Goal: Task Accomplishment & Management: Use online tool/utility

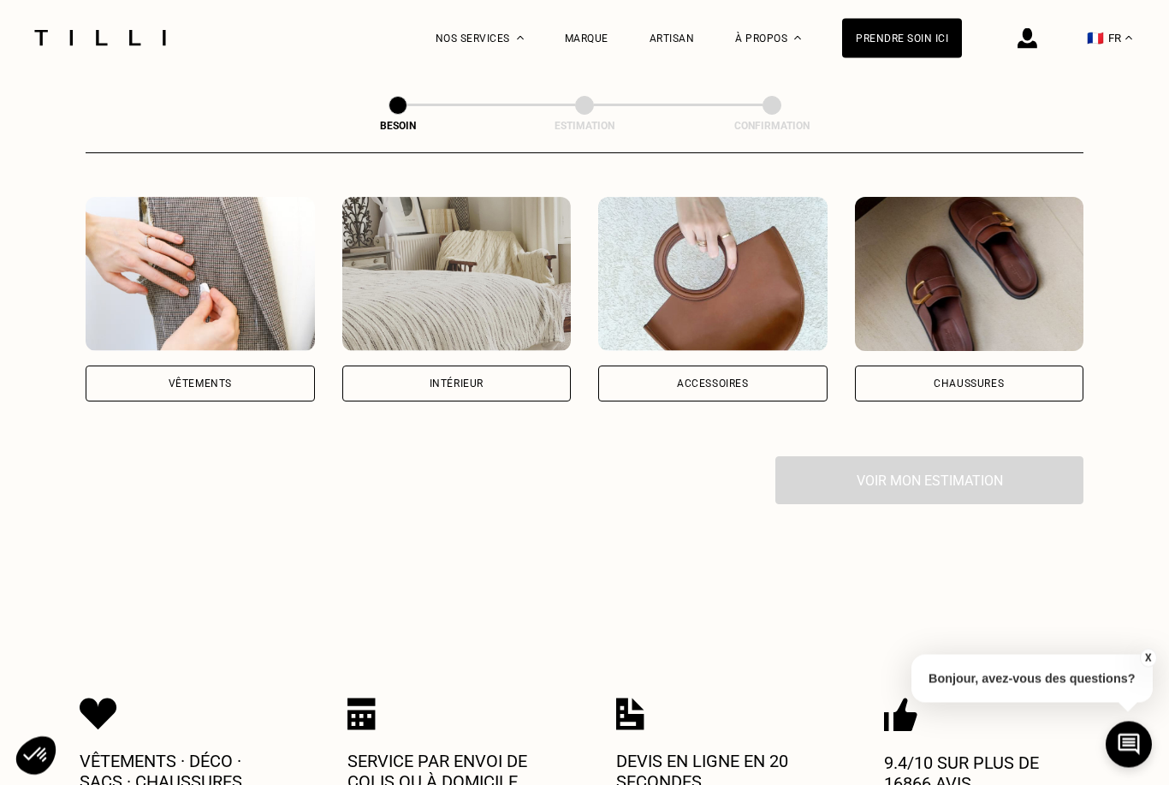
scroll to position [313, 0]
click at [781, 288] on img at bounding box center [712, 274] width 229 height 154
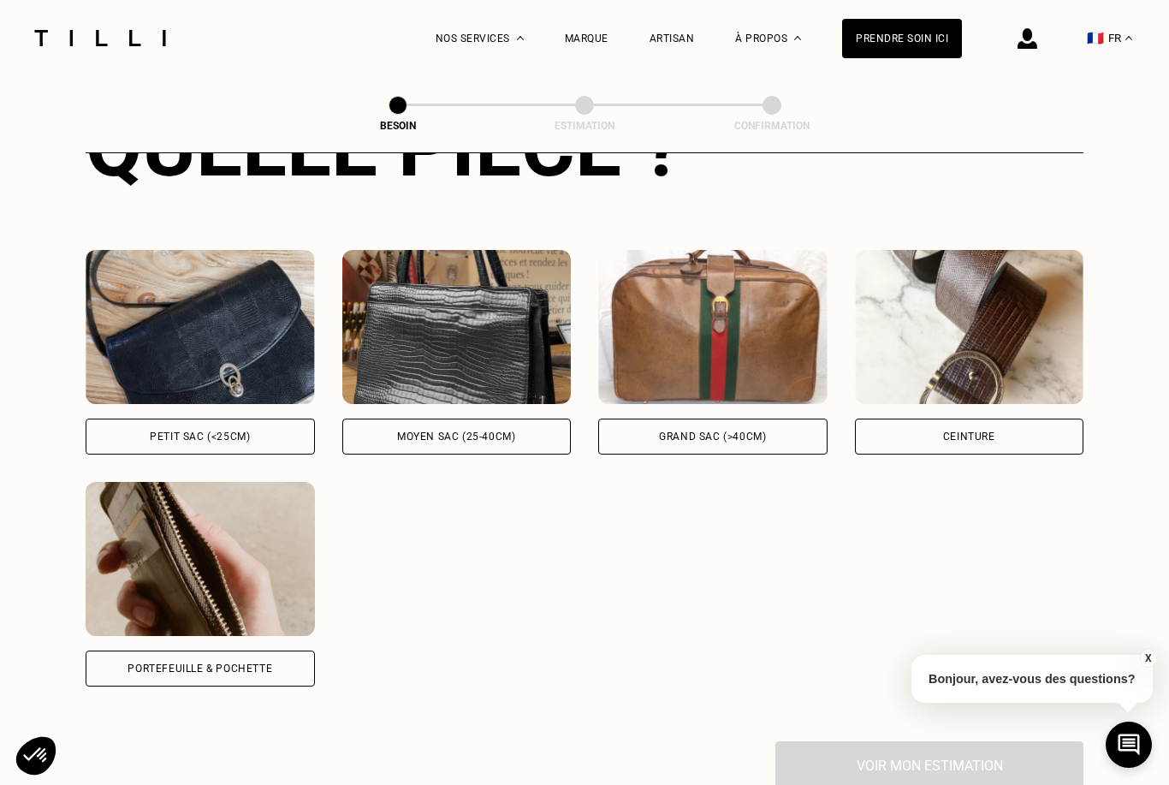
scroll to position [726, 0]
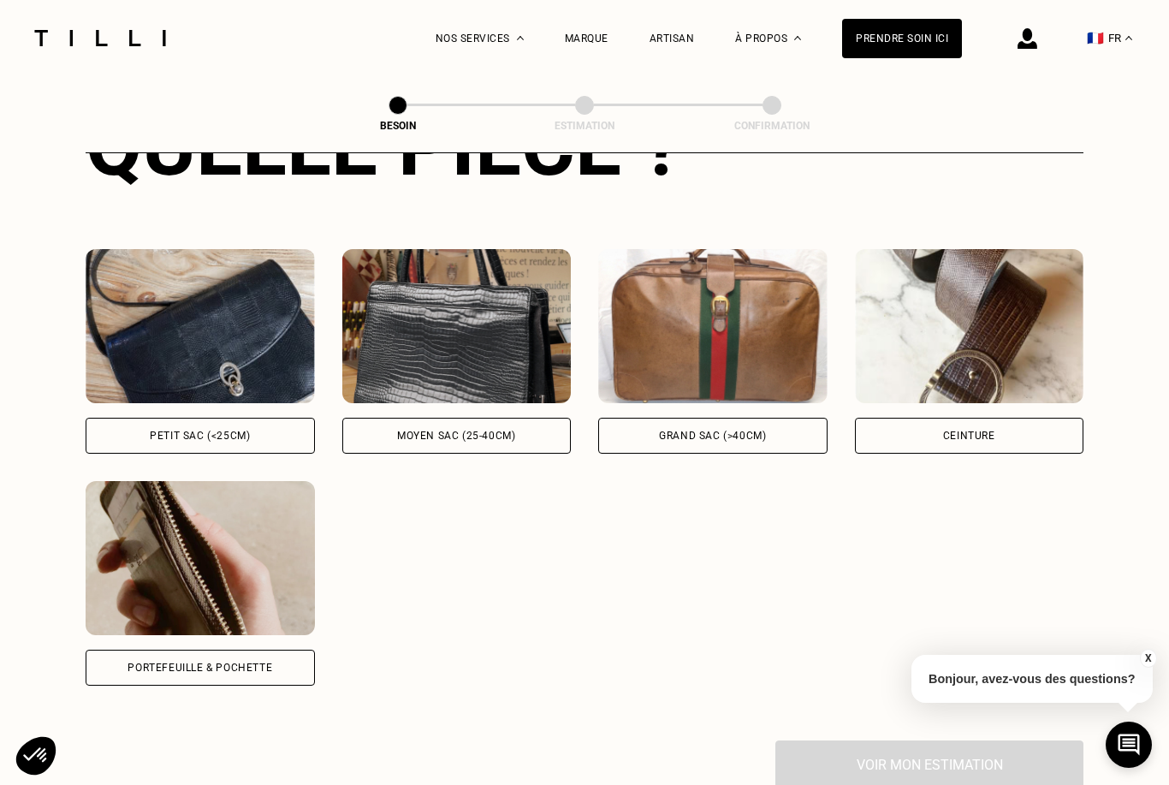
click at [284, 322] on img at bounding box center [200, 326] width 229 height 154
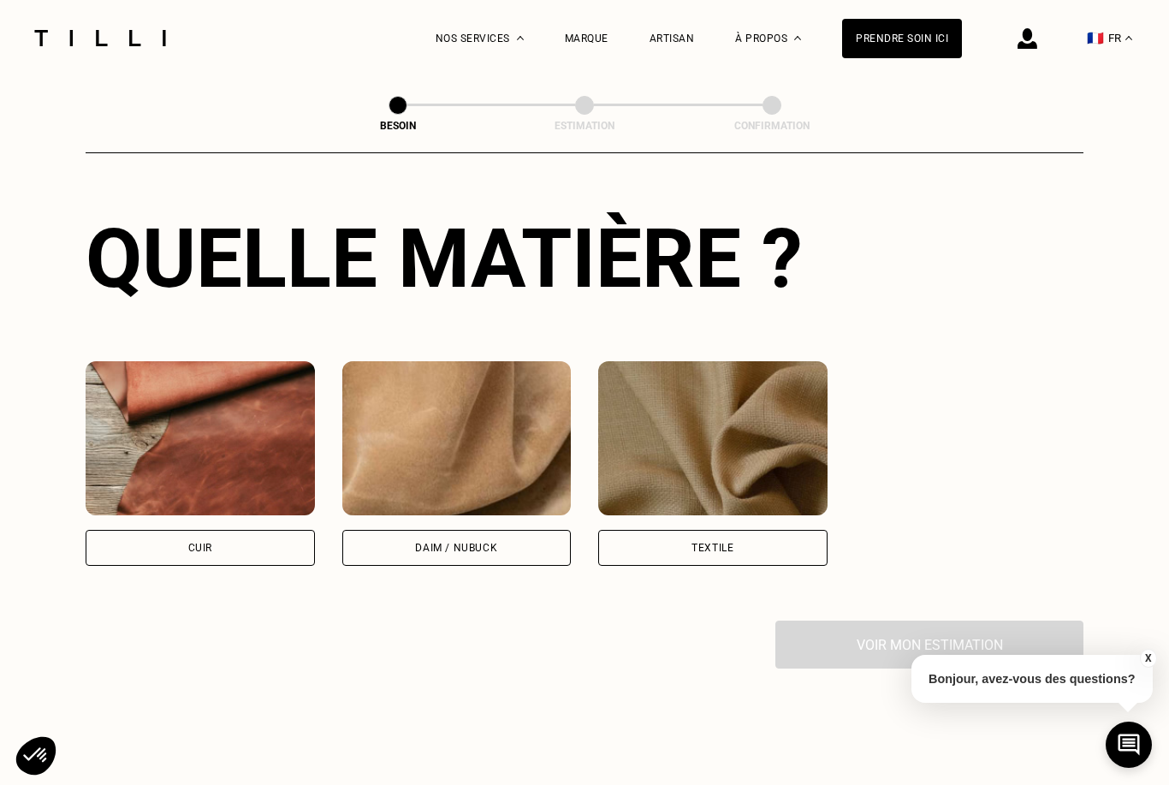
scroll to position [1510, 0]
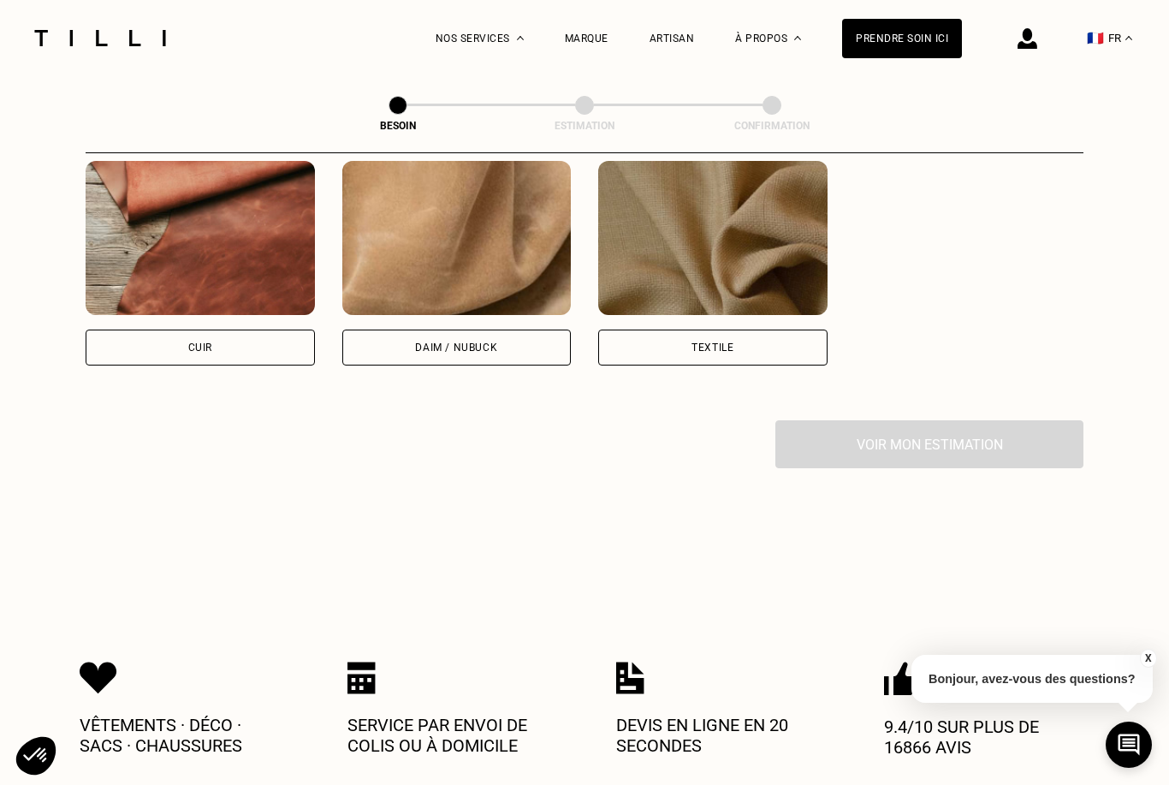
click at [278, 329] on div "Cuir" at bounding box center [200, 347] width 229 height 36
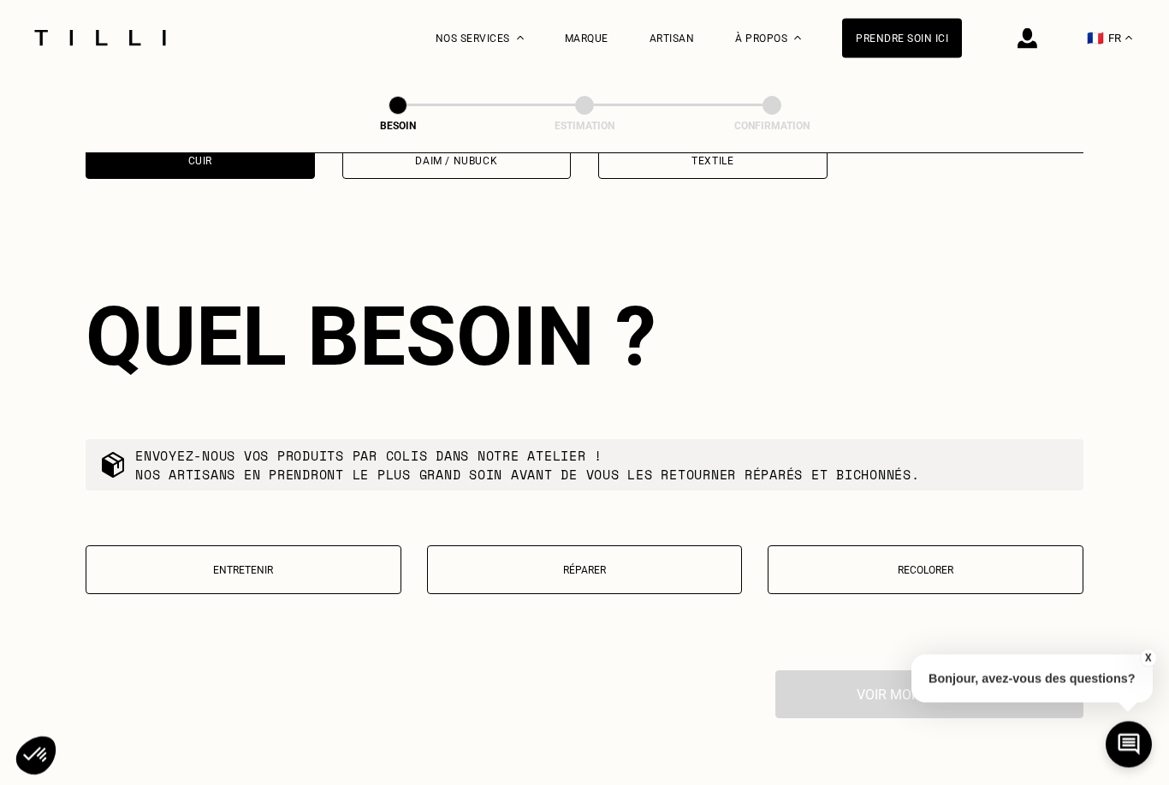
scroll to position [1724, 0]
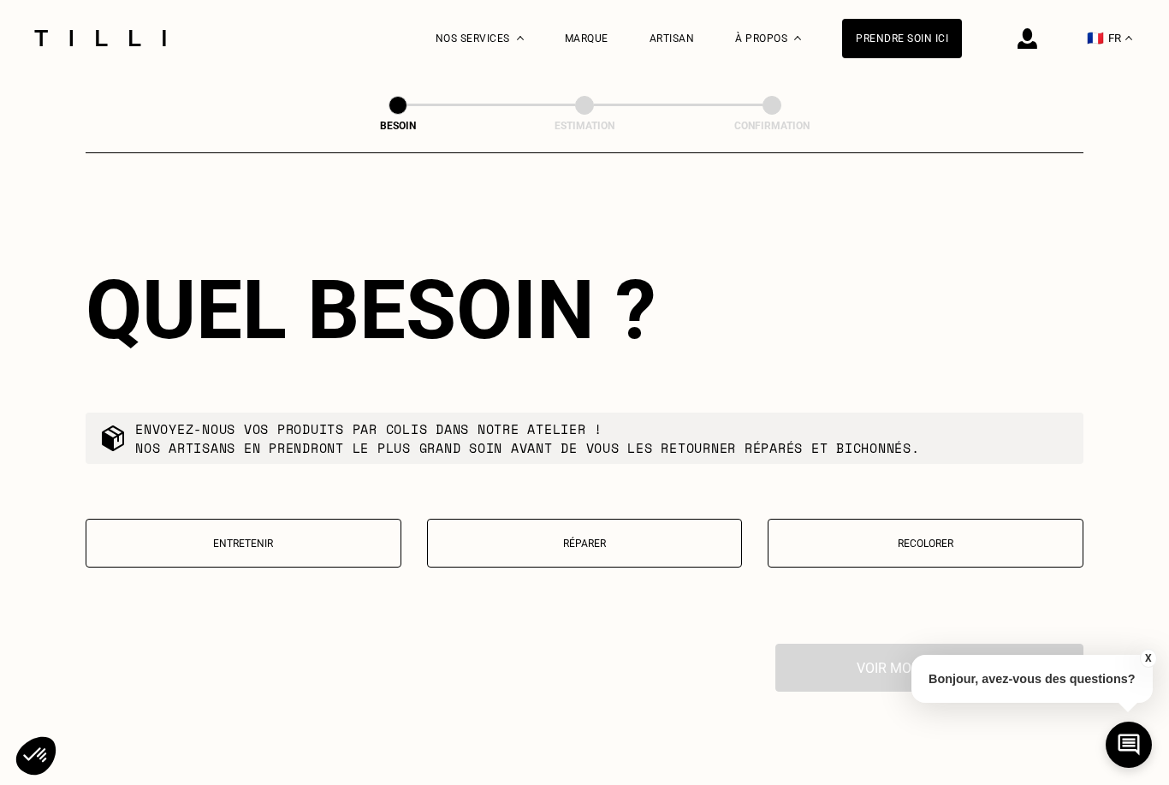
click at [946, 546] on button "Recolorer" at bounding box center [926, 543] width 316 height 49
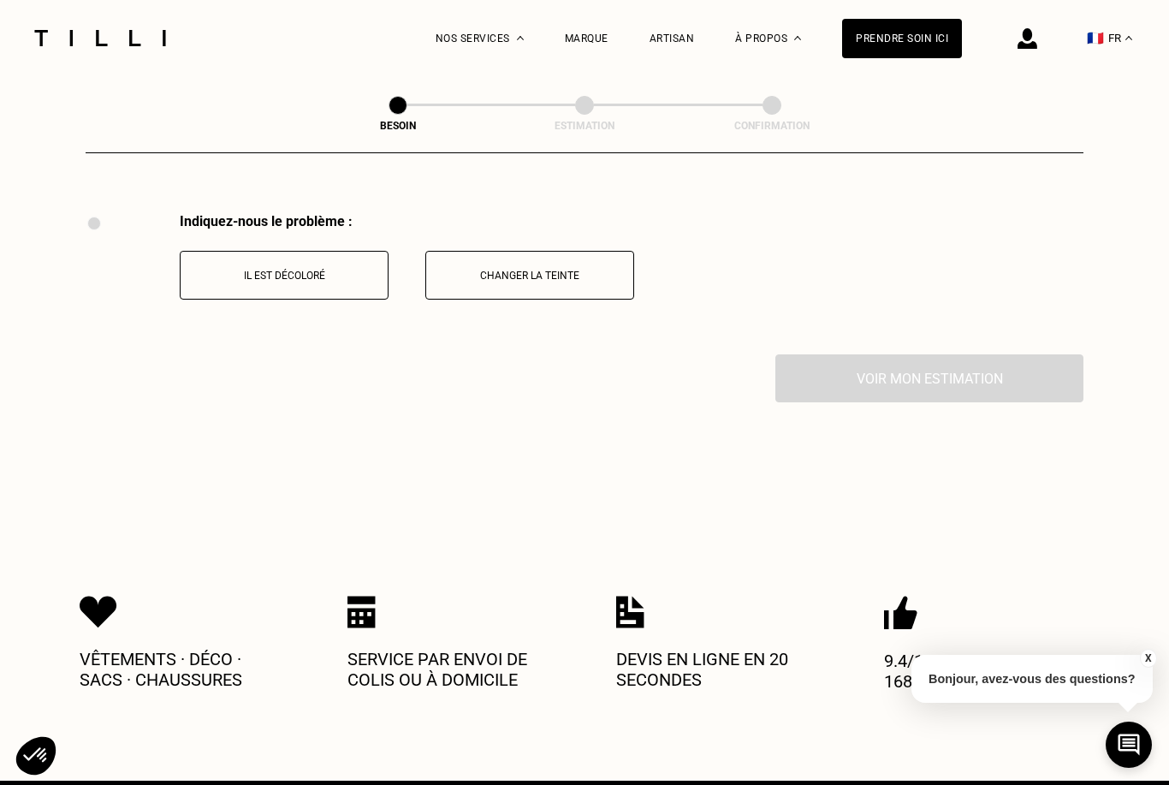
scroll to position [2099, 0]
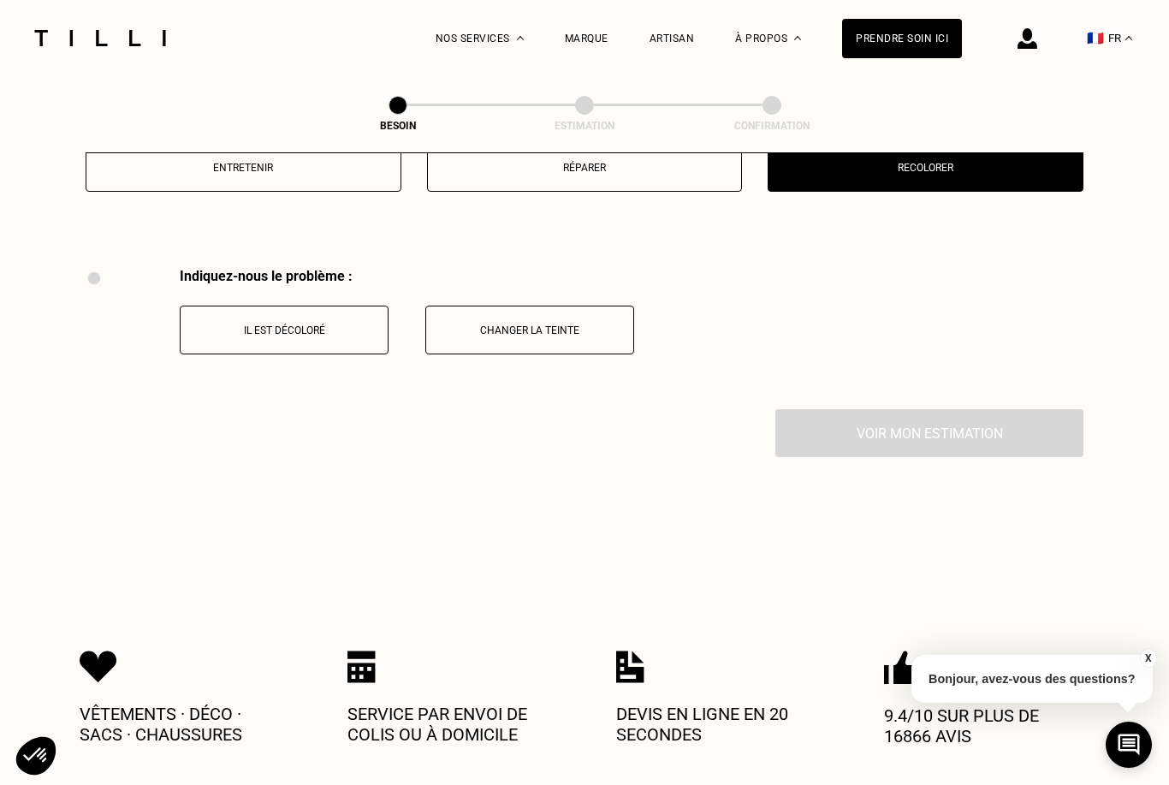
click at [345, 324] on p "Il est décoloré" at bounding box center [284, 330] width 190 height 12
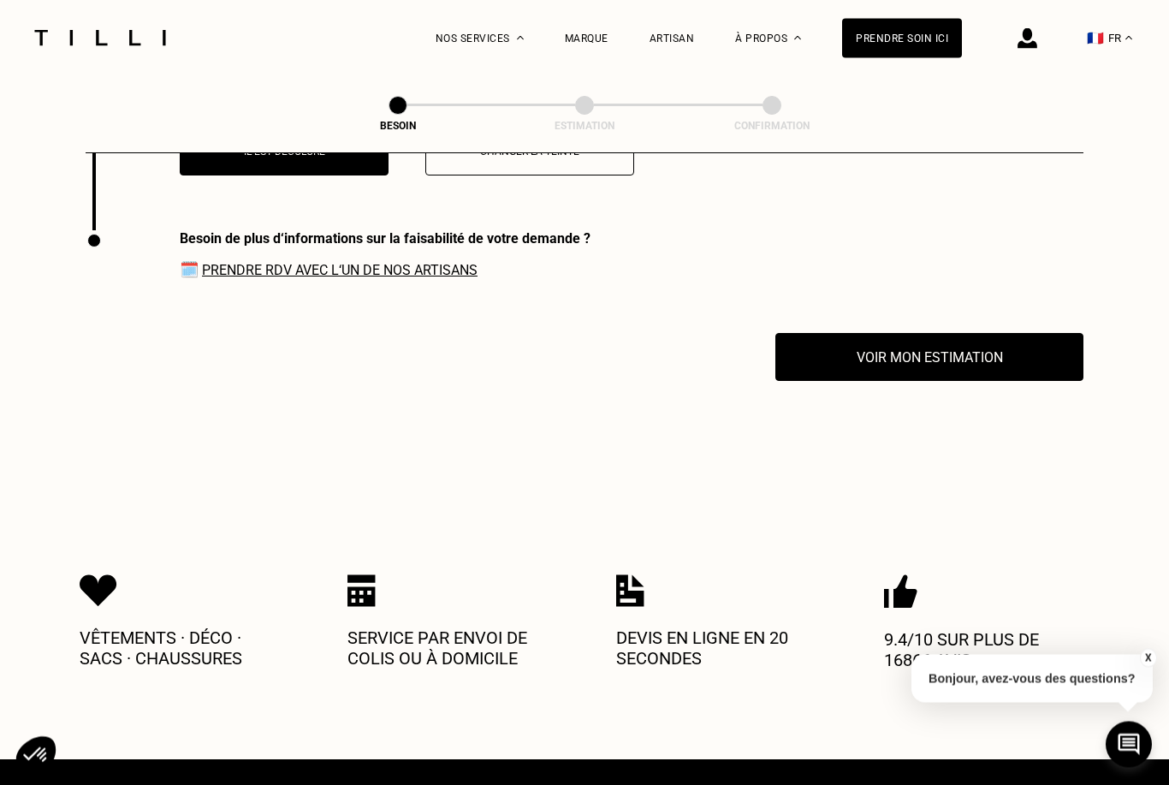
scroll to position [2305, 0]
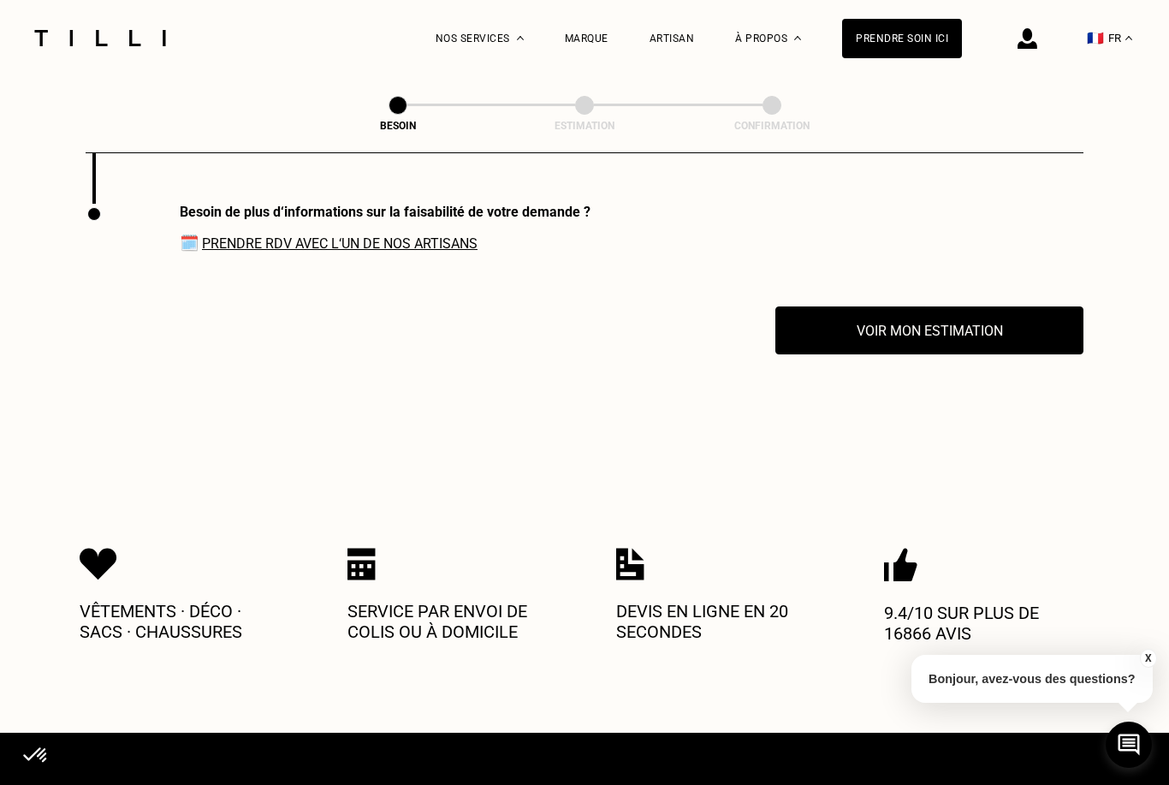
click at [437, 235] on link "Prendre RDV avec l‘un de nos artisans" at bounding box center [340, 243] width 276 height 16
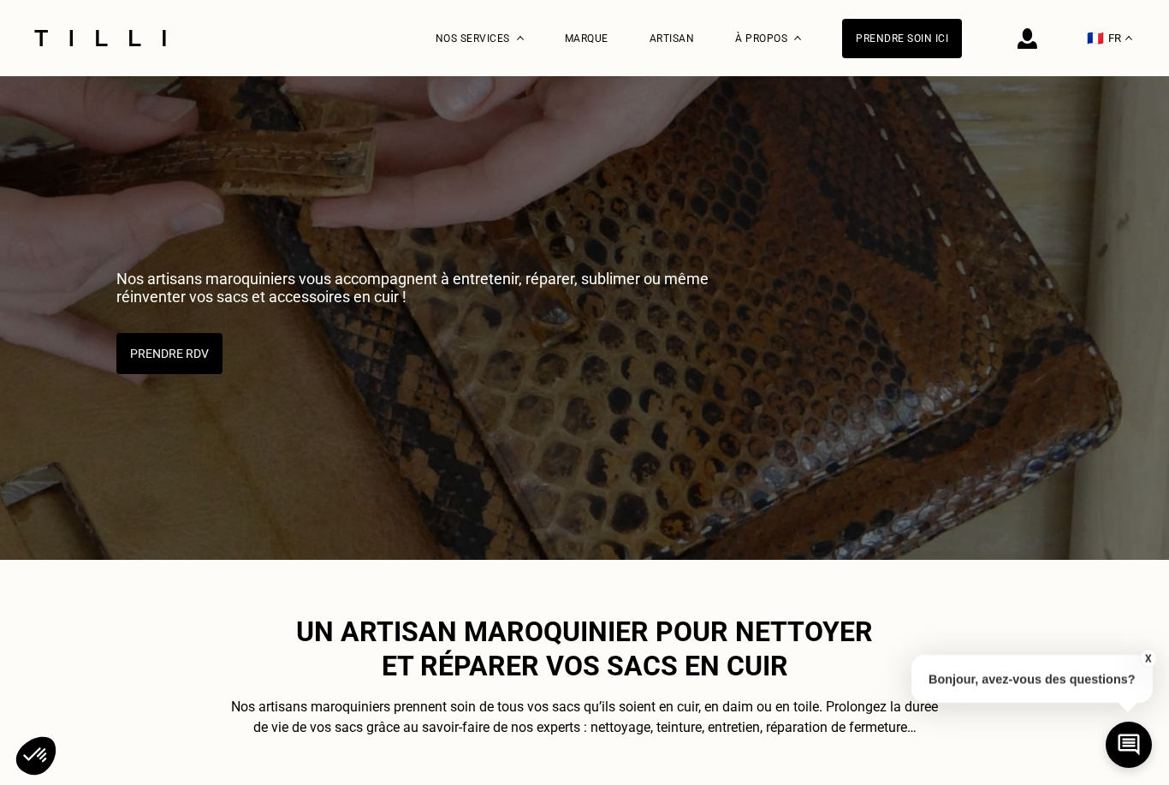
click at [675, 41] on div "Artisan" at bounding box center [672, 39] width 45 height 12
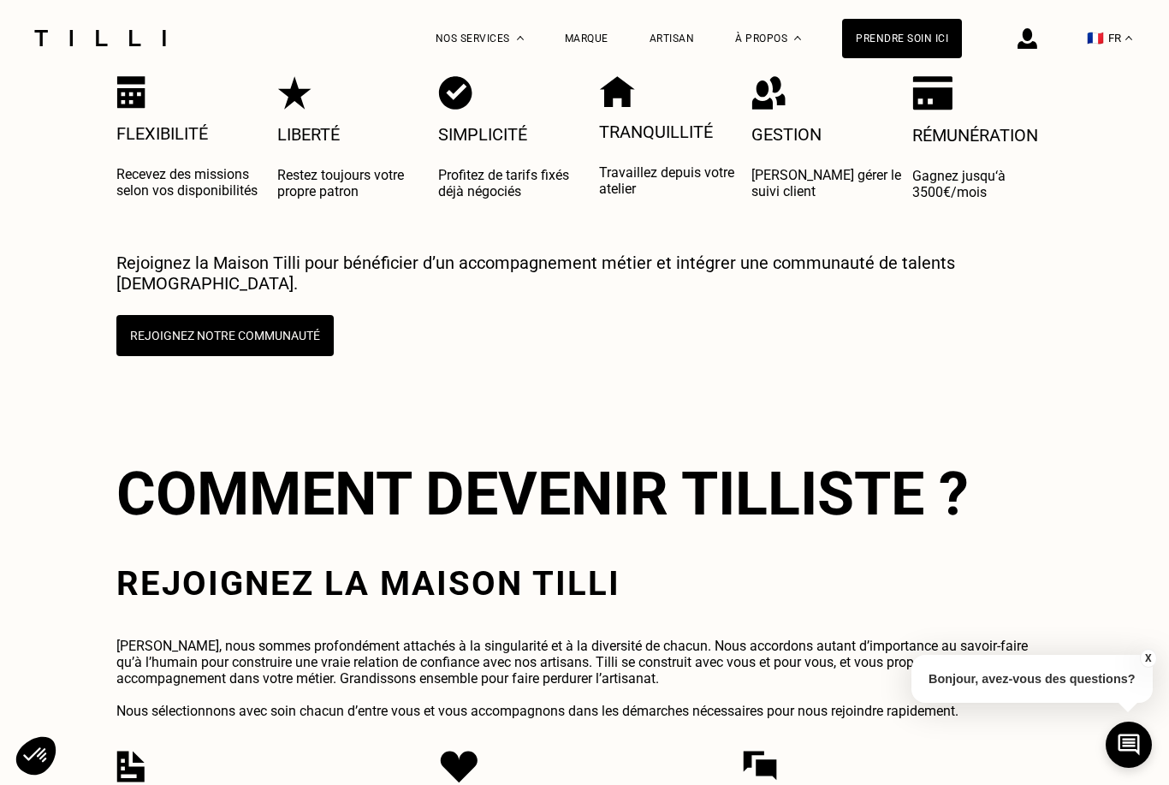
scroll to position [3280, 0]
